Goal: Task Accomplishment & Management: Manage account settings

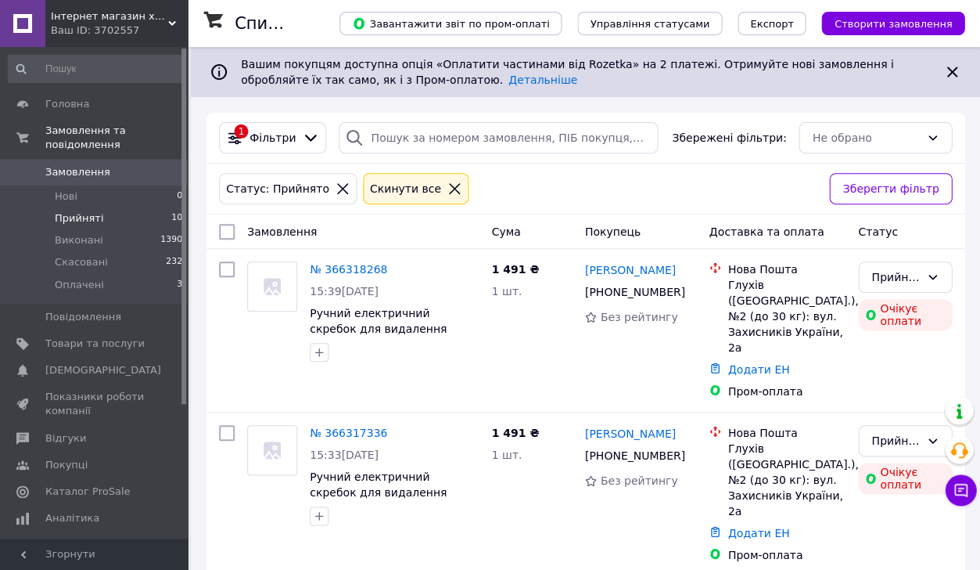
click at [146, 179] on link "Замовлення 0" at bounding box center [96, 172] width 192 height 27
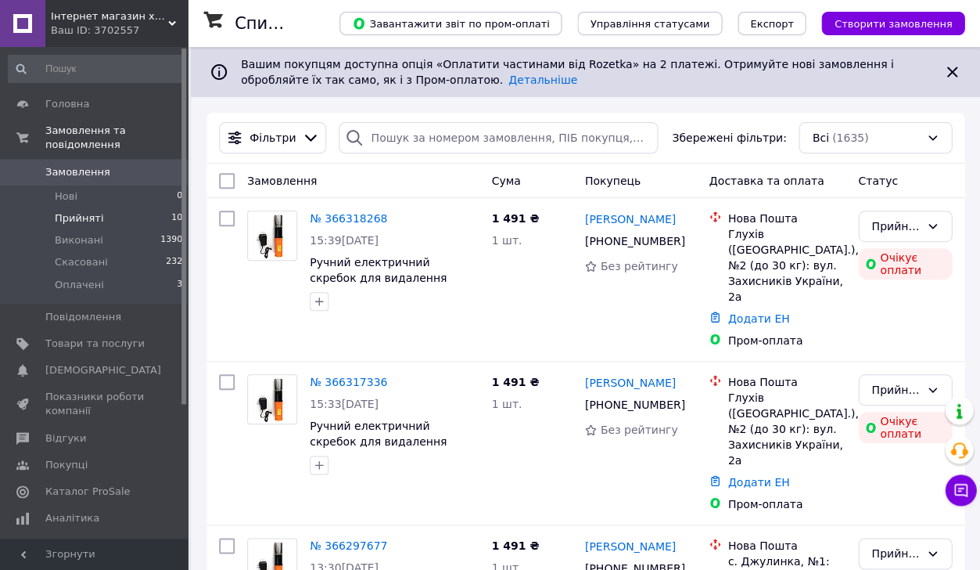
click at [106, 228] on li "Прийняті 10" at bounding box center [96, 218] width 192 height 22
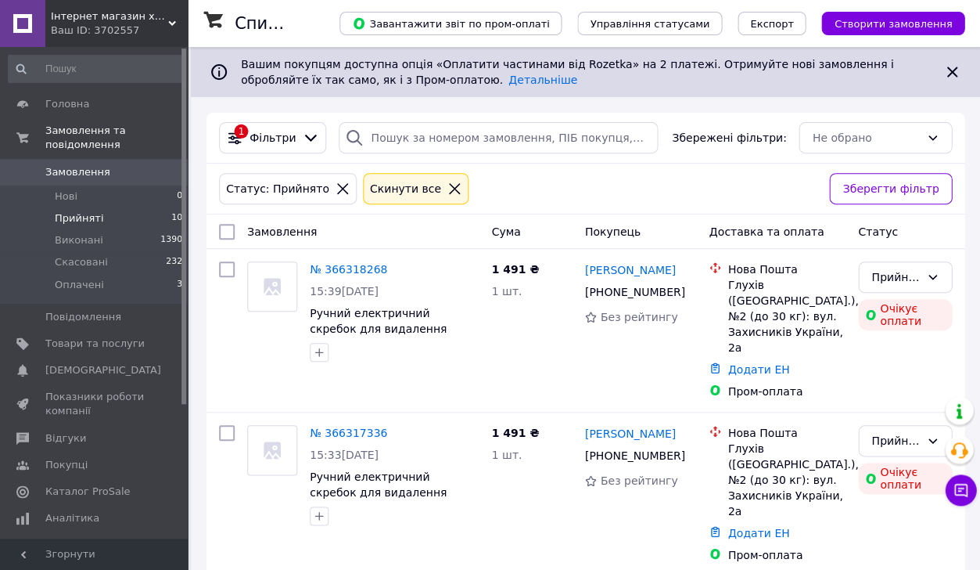
click at [131, 168] on span "Замовлення" at bounding box center [94, 172] width 99 height 14
